Goal: Task Accomplishment & Management: Manage account settings

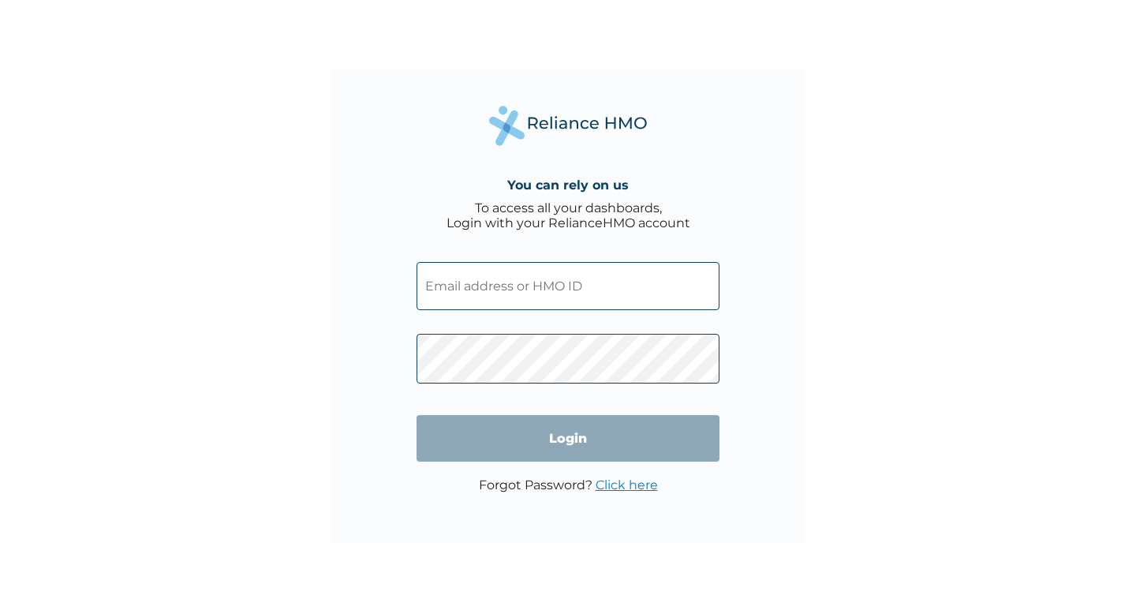
click at [477, 282] on input "text" at bounding box center [568, 286] width 303 height 48
type input "[EMAIL_ADDRESS][DOMAIN_NAME]"
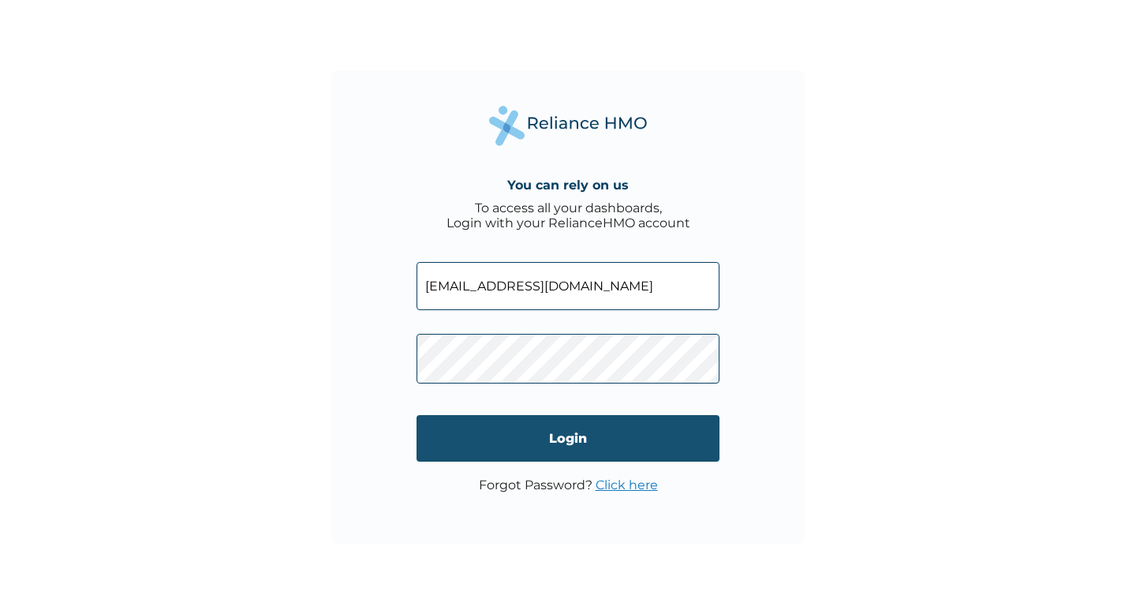
click at [549, 435] on input "Login" at bounding box center [568, 438] width 303 height 47
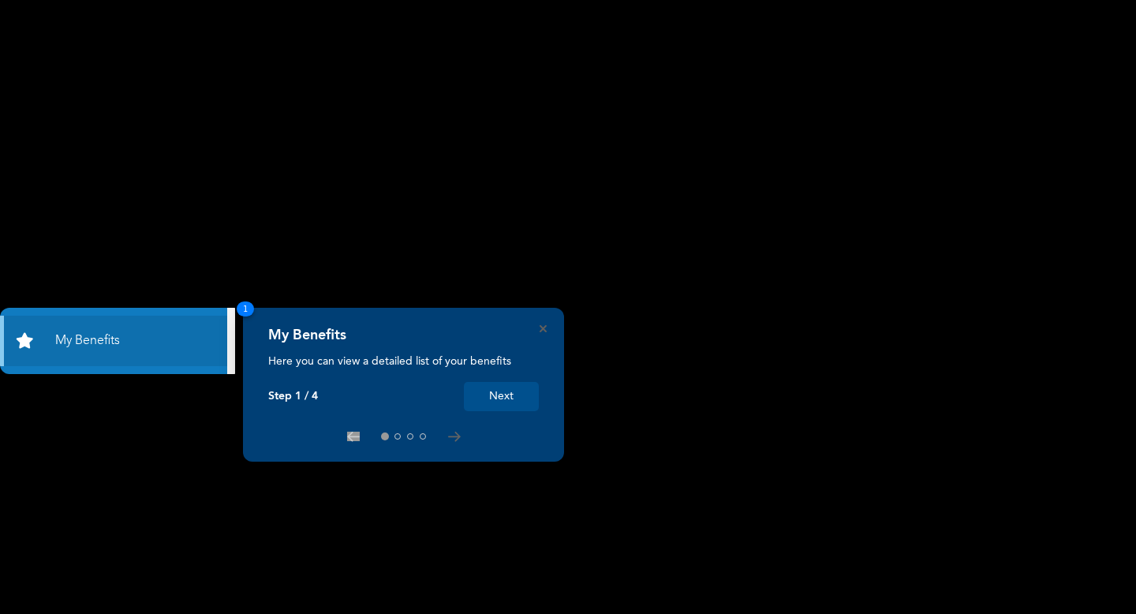
click at [539, 325] on div "My Benefits Here you can view a detailed list of your benefits Step 1 / 4 Next 1" at bounding box center [403, 385] width 321 height 154
click at [544, 331] on icon "Close" at bounding box center [543, 328] width 7 height 7
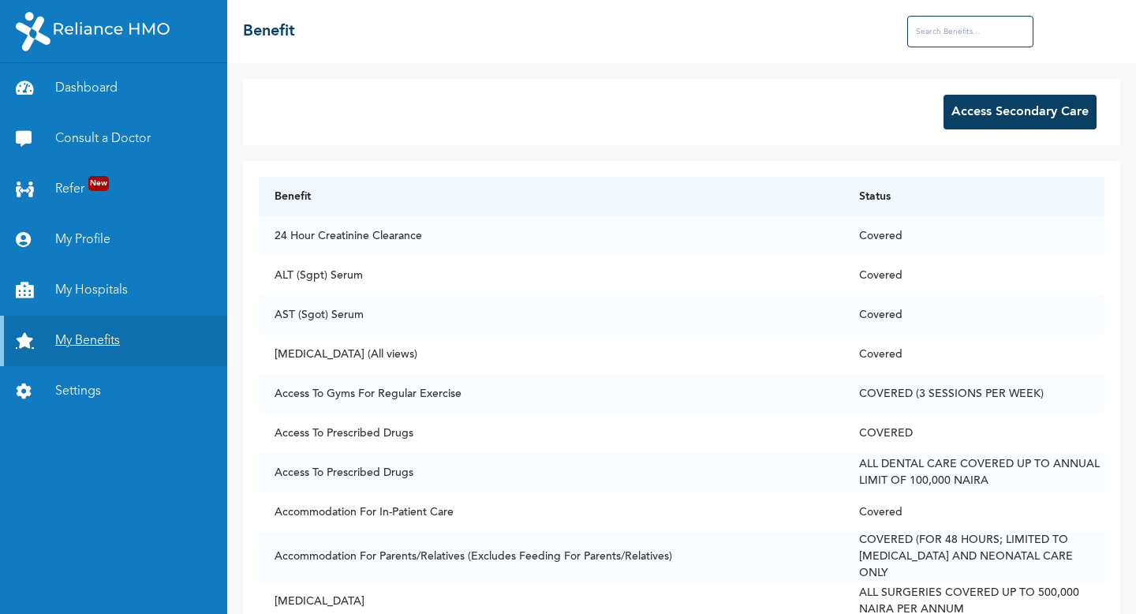
click at [106, 336] on link "My Benefits" at bounding box center [113, 341] width 227 height 50
click at [935, 39] on input "text" at bounding box center [970, 32] width 126 height 32
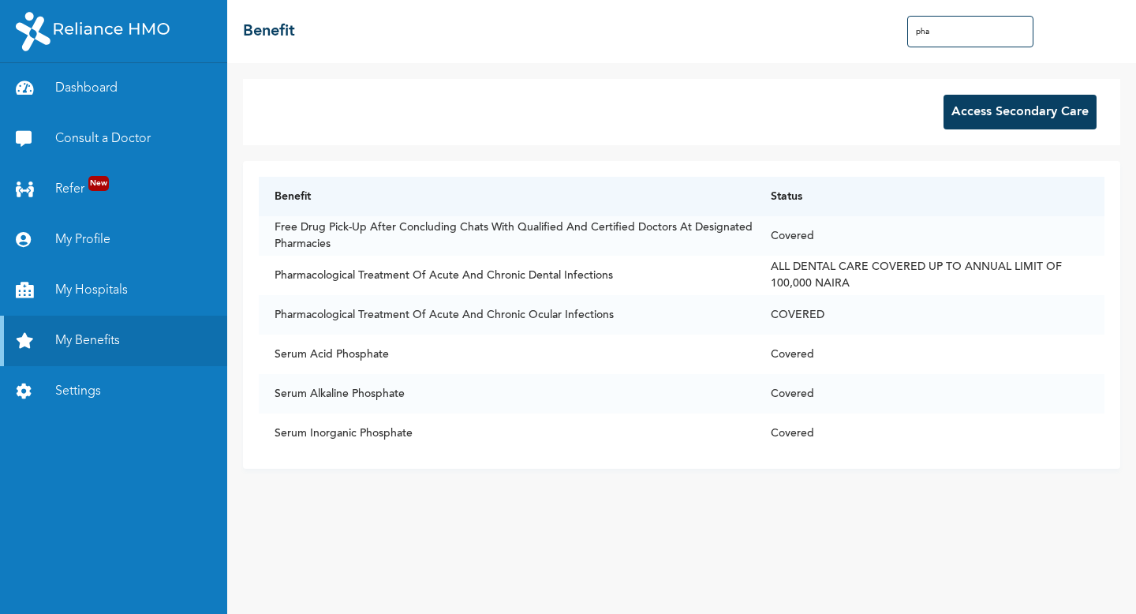
type input "pha"
